Goal: Task Accomplishment & Management: Use online tool/utility

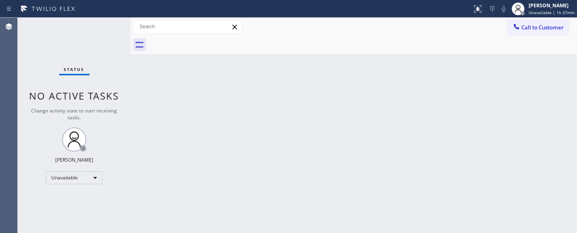
drag, startPoint x: 312, startPoint y: 130, endPoint x: 326, endPoint y: 118, distance: 17.7
click at [316, 126] on div "Back to Dashboard Change Sender ID Customers Technicians Select a contact Outbo…" at bounding box center [354, 125] width 446 height 215
click at [328, 91] on div "Back to Dashboard Change Sender ID Customers Technicians Select a contact Outbo…" at bounding box center [354, 125] width 446 height 215
click at [528, 31] on button "Call to Customer" at bounding box center [538, 27] width 62 height 15
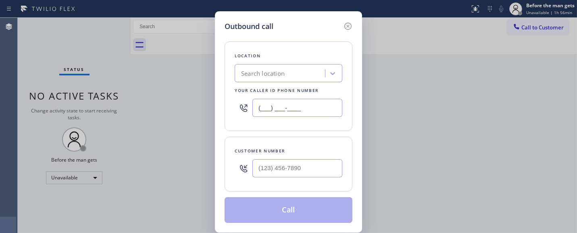
click at [306, 109] on input "(___) ___-____" at bounding box center [297, 108] width 90 height 18
paste input "855) 213-9318"
type input "[PHONE_NUMBER]"
click at [273, 158] on div at bounding box center [297, 168] width 90 height 26
click at [273, 173] on input "(___) ___-____" at bounding box center [297, 168] width 90 height 18
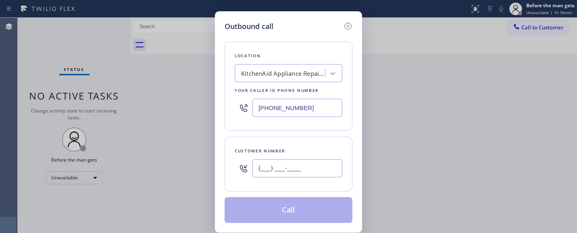
paste input "516) 484-1045"
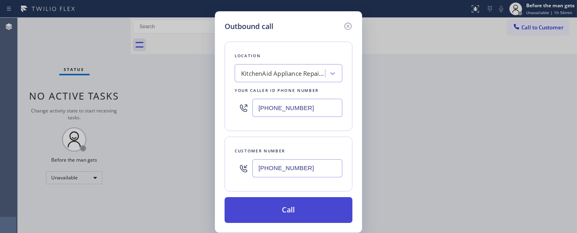
type input "[PHONE_NUMBER]"
click at [295, 212] on font "Call" at bounding box center [288, 210] width 13 height 10
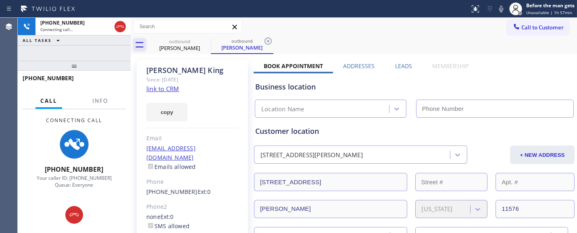
drag, startPoint x: 117, startPoint y: 64, endPoint x: 140, endPoint y: 39, distance: 33.4
click at [102, 39] on div "[PHONE_NUMBER] Connecting call… ALL TASKS ALL TASKS ACTIVE TASKS TASKS IN WRAP …" at bounding box center [74, 125] width 113 height 215
type input "[PHONE_NUMBER]"
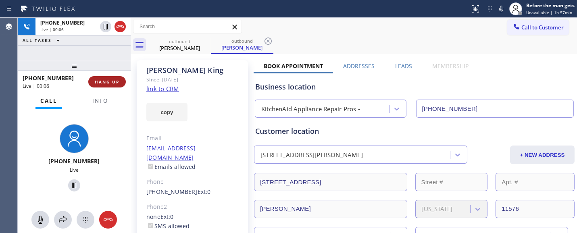
click at [113, 78] on button "HANG UP" at bounding box center [106, 81] width 37 height 11
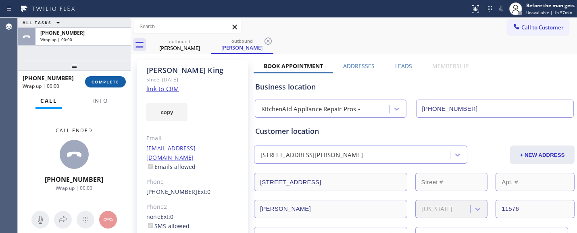
click at [113, 78] on button "COMPLETE" at bounding box center [105, 81] width 41 height 11
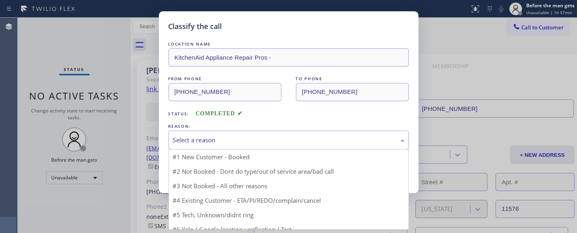
click at [206, 138] on div "Select a reason" at bounding box center [288, 139] width 231 height 9
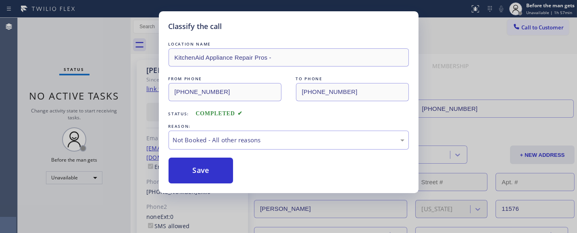
click at [195, 168] on font "Save" at bounding box center [201, 170] width 17 height 10
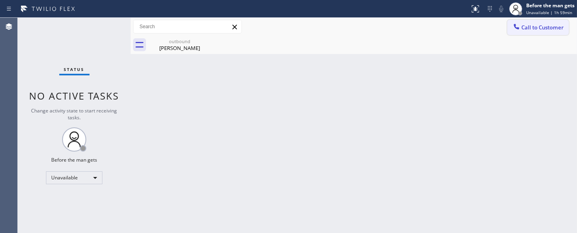
click at [527, 31] on span "Call to Customer" at bounding box center [542, 27] width 42 height 7
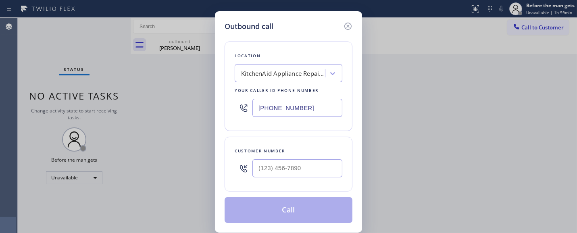
type input "(___) ___-____"
click at [274, 174] on input "(___) ___-____" at bounding box center [297, 168] width 90 height 18
paste input "516) 484-1045"
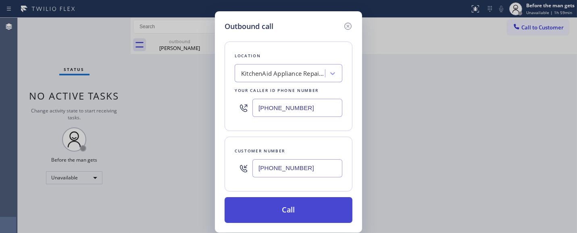
type input "[PHONE_NUMBER]"
click at [291, 207] on font "Call" at bounding box center [288, 210] width 13 height 10
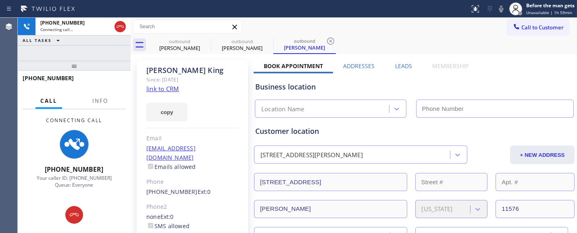
type input "[PHONE_NUMBER]"
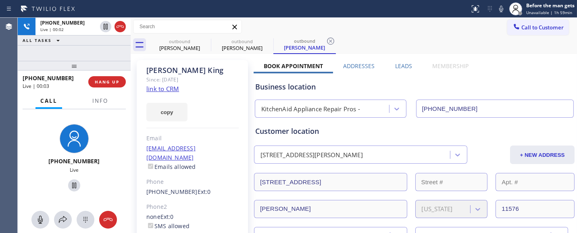
drag, startPoint x: 112, startPoint y: 60, endPoint x: 104, endPoint y: 45, distance: 17.3
click at [106, 50] on div "[PHONE_NUMBER] Live | 00:02 ALL TASKS ALL TASKS ACTIVE TASKS TASKS IN WRAP UP […" at bounding box center [74, 125] width 113 height 215
click at [112, 79] on font "HANG UP" at bounding box center [107, 82] width 25 height 6
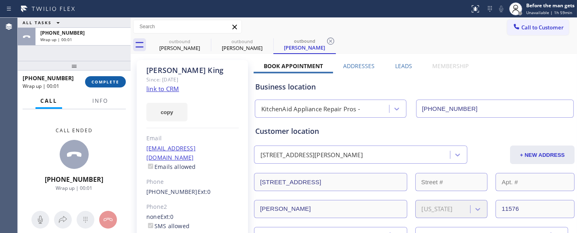
click at [112, 79] on span "COMPLETE" at bounding box center [105, 82] width 28 height 6
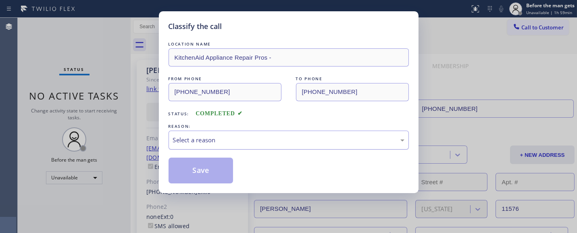
click at [206, 135] on div "Select a reason" at bounding box center [288, 140] width 240 height 19
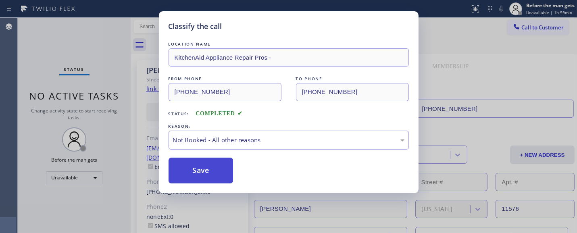
click at [214, 172] on button "Save" at bounding box center [200, 171] width 65 height 26
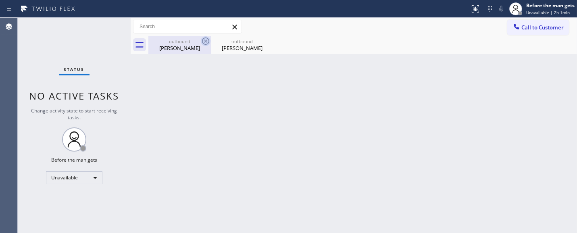
click at [204, 37] on icon at bounding box center [205, 40] width 7 height 7
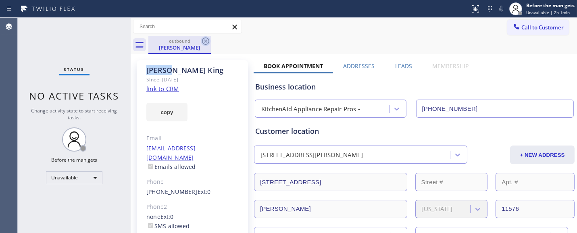
click at [204, 38] on icon at bounding box center [205, 40] width 7 height 7
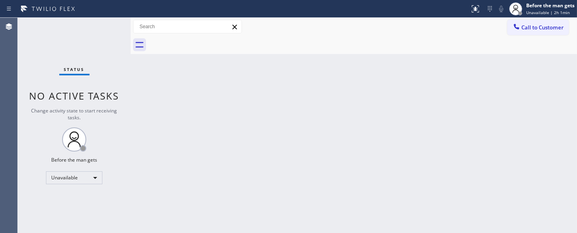
click at [382, 81] on div "Back to Dashboard Change Sender ID Customers Technicians Select a contact Outbo…" at bounding box center [354, 125] width 446 height 215
drag, startPoint x: 331, startPoint y: 87, endPoint x: 336, endPoint y: 80, distance: 8.7
click at [331, 87] on div "Back to Dashboard Change Sender ID Customers Technicians Select a contact Outbo…" at bounding box center [354, 125] width 446 height 215
click at [272, 4] on div at bounding box center [234, 8] width 463 height 13
